Goal: Transaction & Acquisition: Purchase product/service

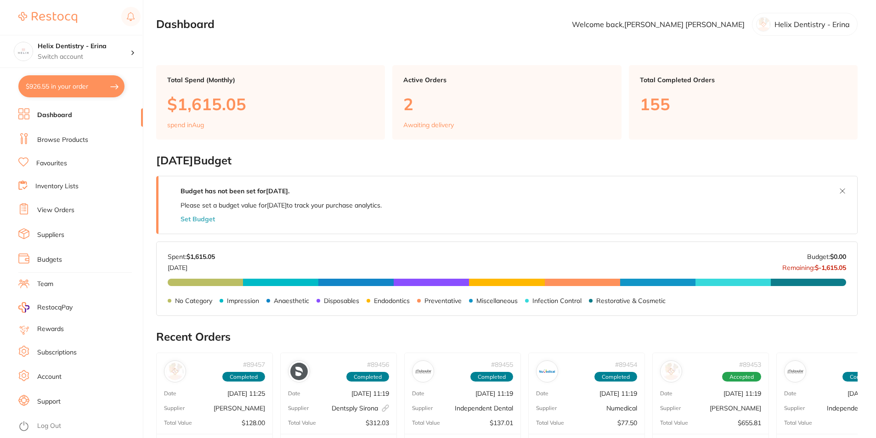
click at [59, 211] on link "View Orders" at bounding box center [55, 210] width 37 height 9
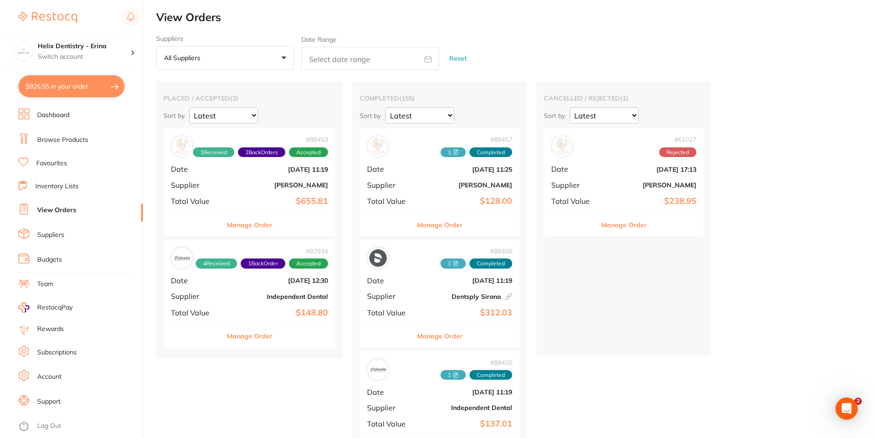
click at [240, 191] on div "# 89453 1 Received 2 Back Orders Accepted Date [DATE] 11:19 Supplier [PERSON_NA…" at bounding box center [250, 170] width 172 height 85
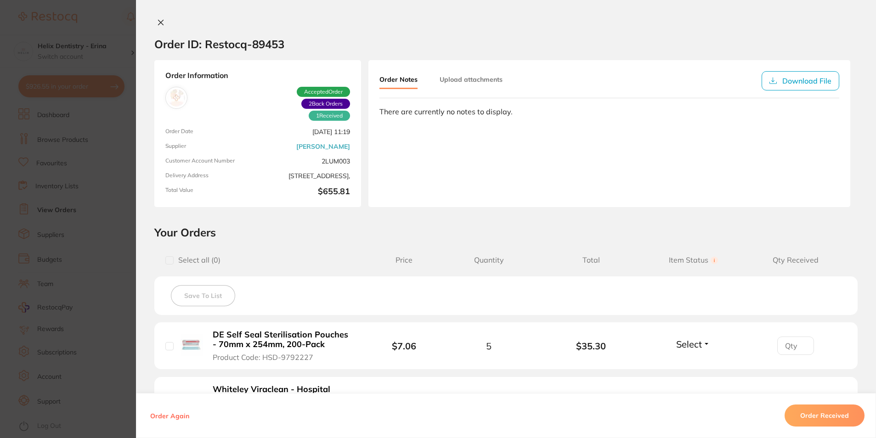
click at [158, 21] on icon at bounding box center [160, 22] width 7 height 7
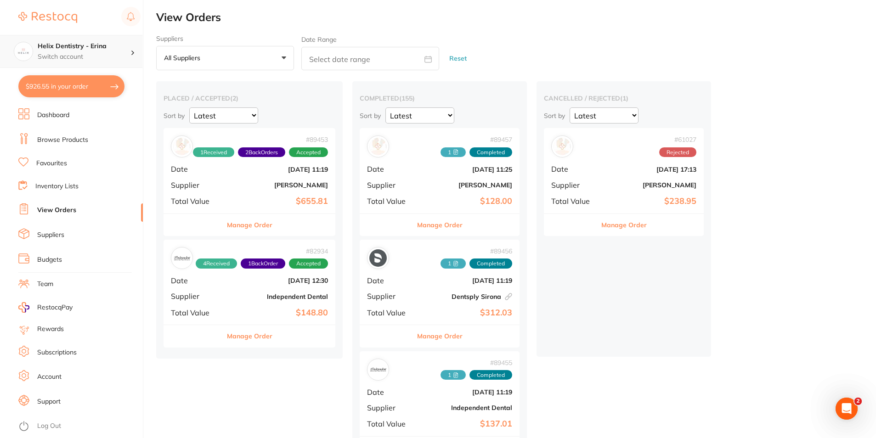
drag, startPoint x: 84, startPoint y: 56, endPoint x: 99, endPoint y: 88, distance: 35.8
click at [85, 56] on p "Switch account" at bounding box center [84, 56] width 93 height 9
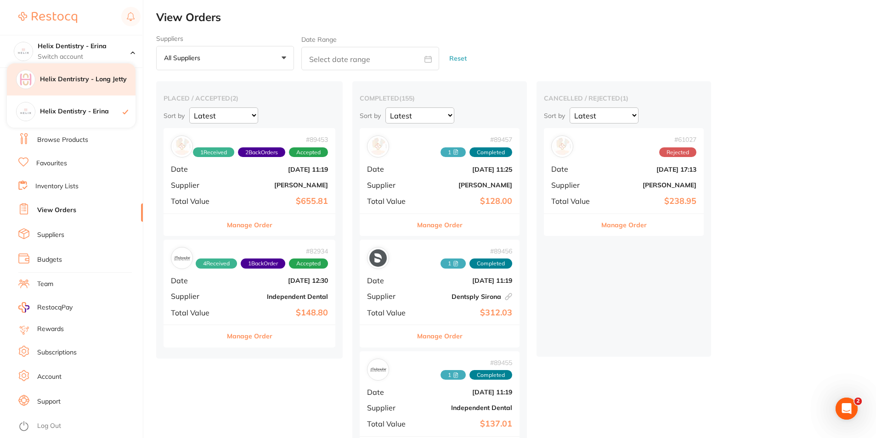
click at [97, 76] on h4 "Helix Dentristry - Long Jetty" at bounding box center [88, 79] width 96 height 9
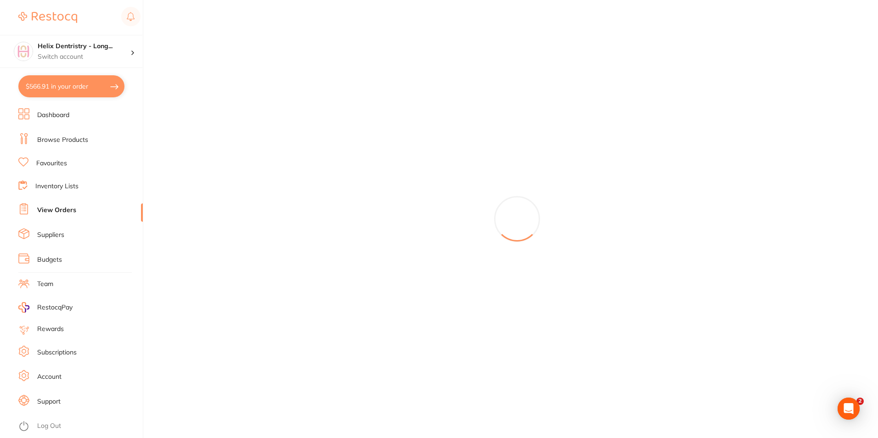
click at [92, 85] on button "$566.91 in your order" at bounding box center [71, 86] width 106 height 22
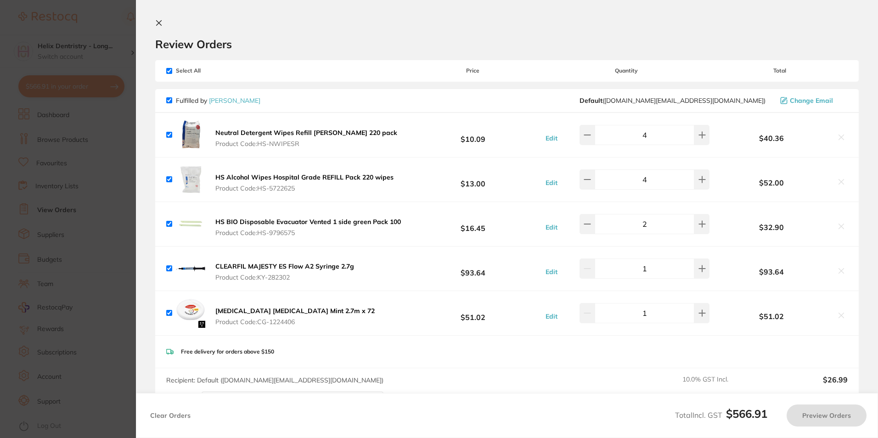
checkbox input "true"
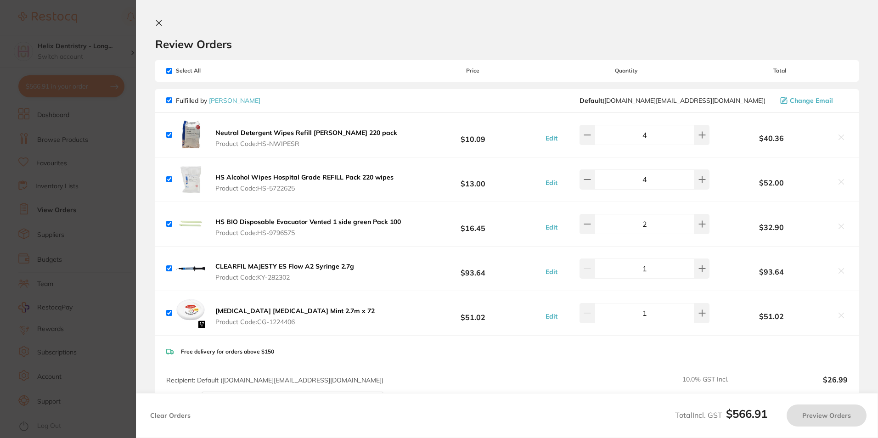
checkbox input "true"
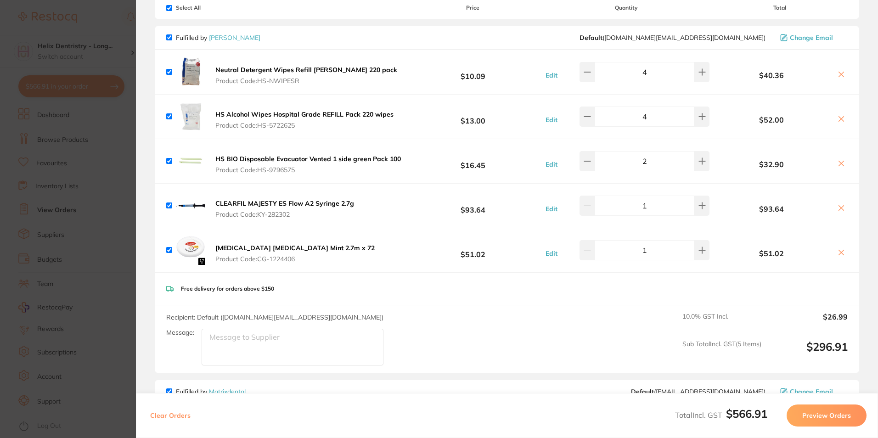
scroll to position [92, 0]
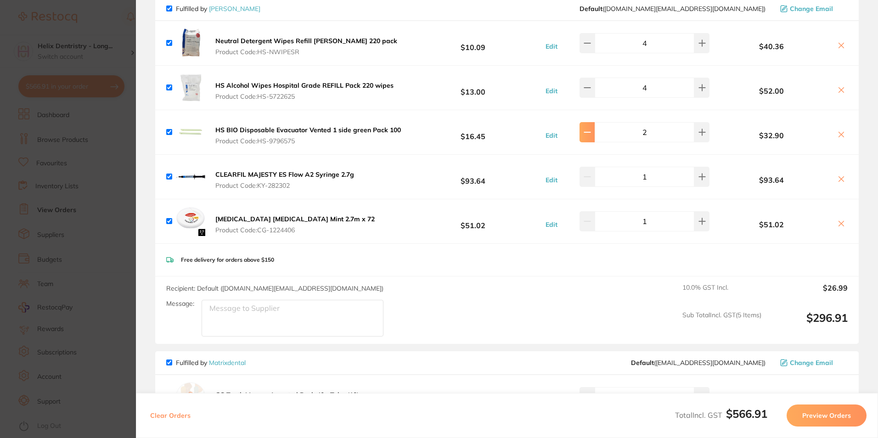
click at [591, 47] on icon at bounding box center [587, 43] width 7 height 7
type input "1"
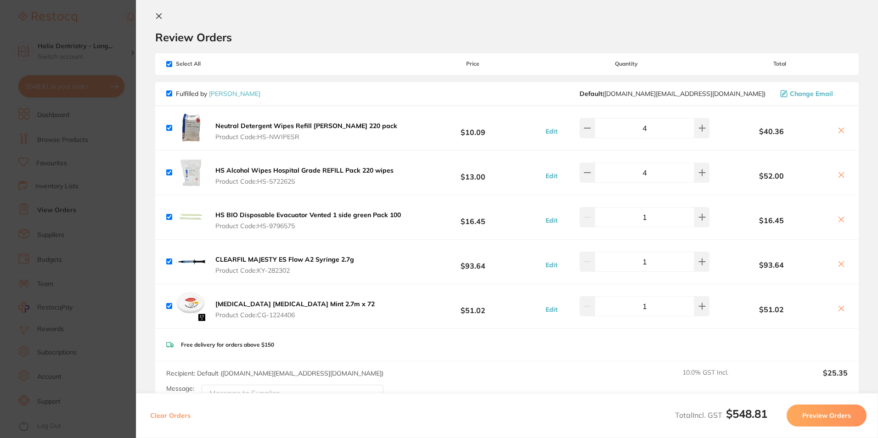
scroll to position [184, 0]
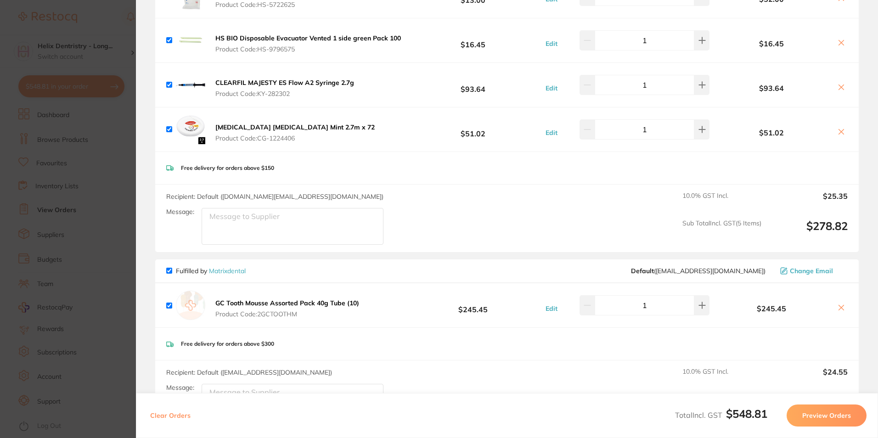
click at [840, 306] on icon at bounding box center [841, 307] width 7 height 7
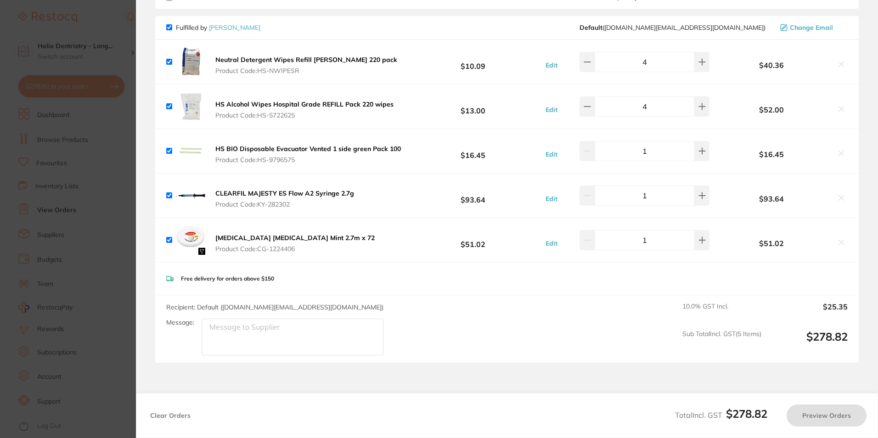
scroll to position [0, 0]
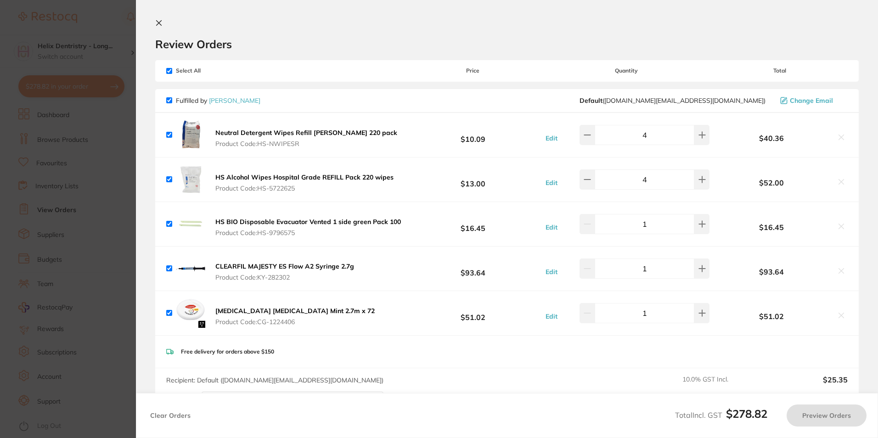
checkbox input "true"
click at [157, 21] on icon at bounding box center [159, 23] width 5 height 5
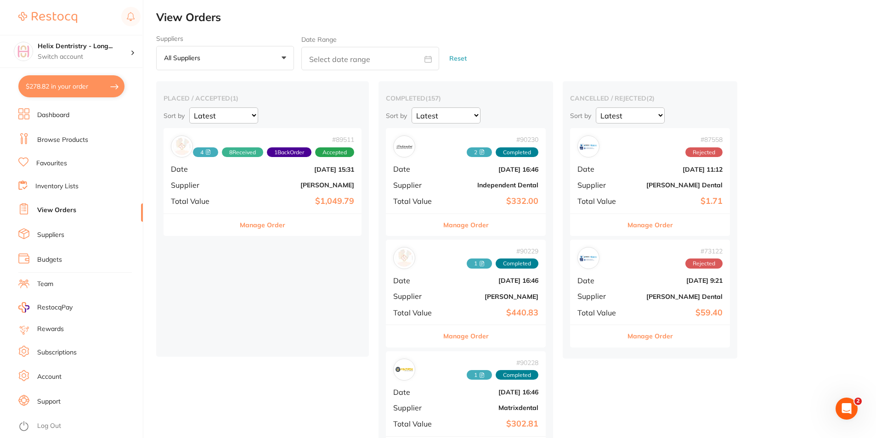
click at [64, 141] on link "Browse Products" at bounding box center [62, 140] width 51 height 9
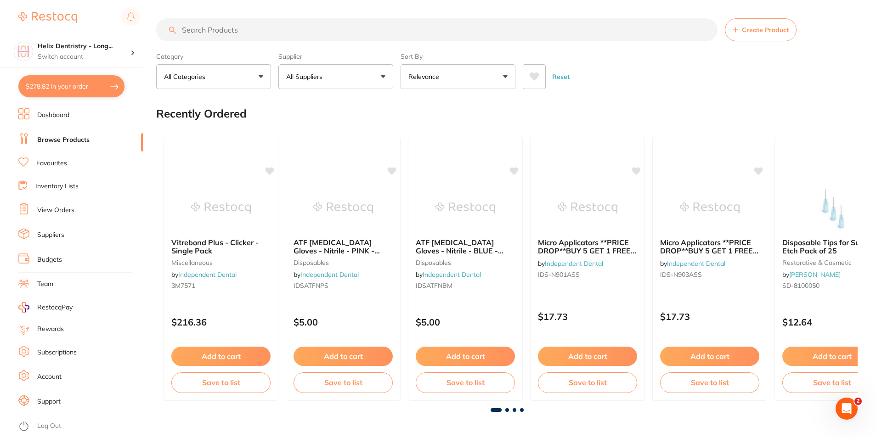
click at [258, 31] on input "search" at bounding box center [436, 29] width 561 height 23
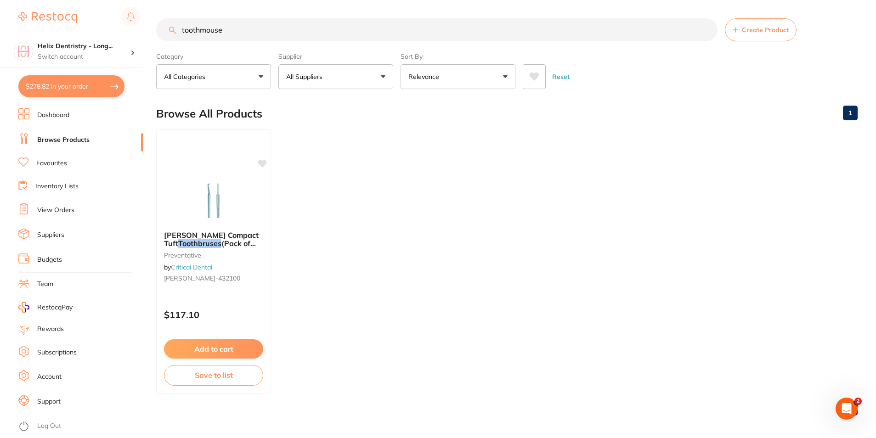
drag, startPoint x: 226, startPoint y: 31, endPoint x: 221, endPoint y: 30, distance: 5.1
click at [221, 30] on input "toothmouse" at bounding box center [436, 29] width 561 height 23
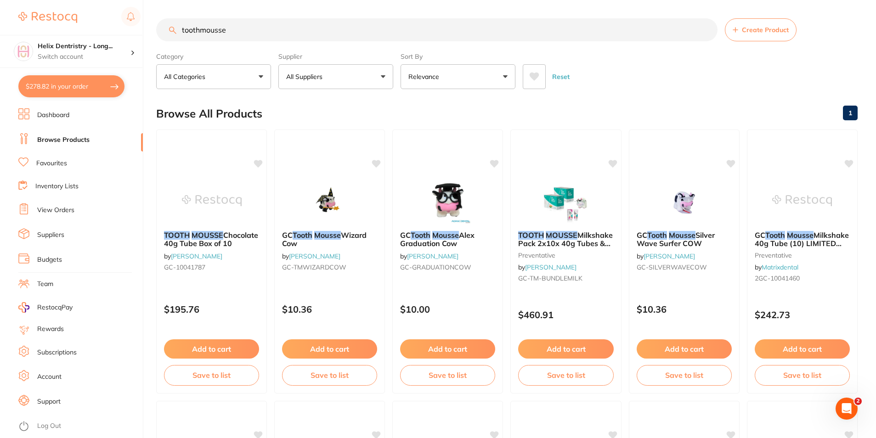
type input "toothmousse"
